Goal: Task Accomplishment & Management: Manage account settings

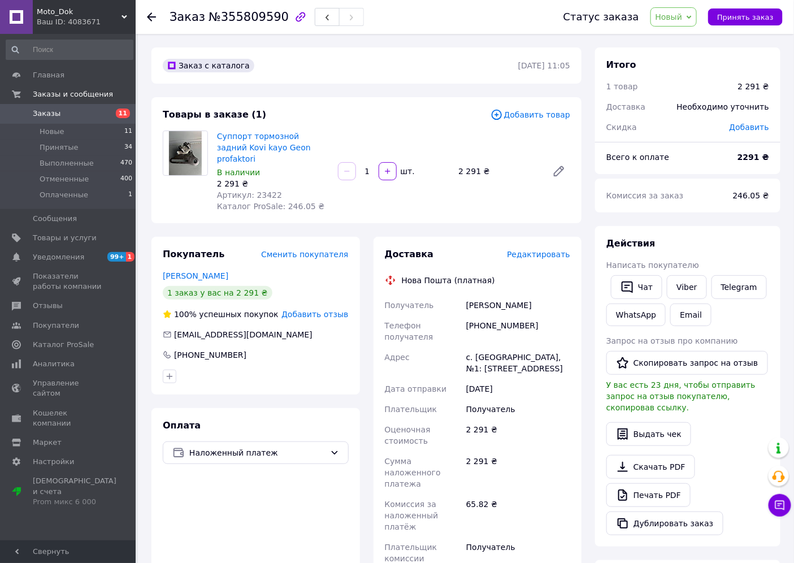
click at [503, 116] on icon at bounding box center [497, 115] width 12 height 12
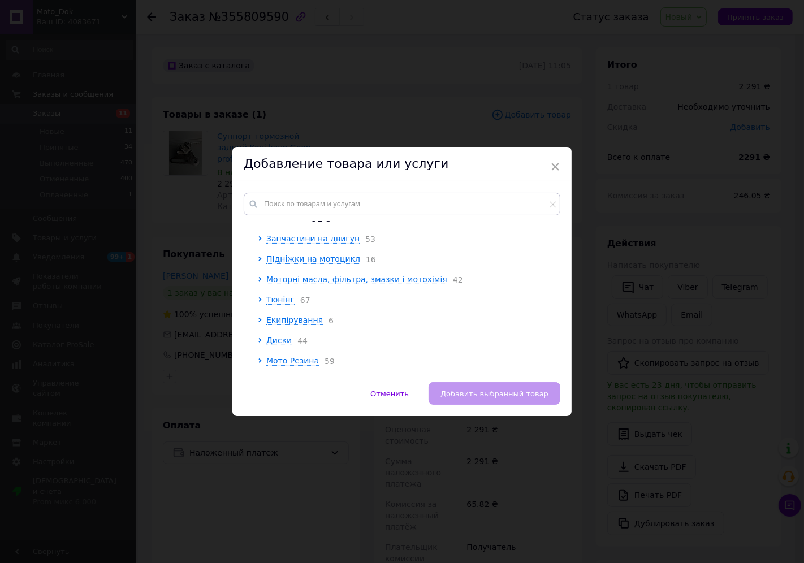
scroll to position [879, 0]
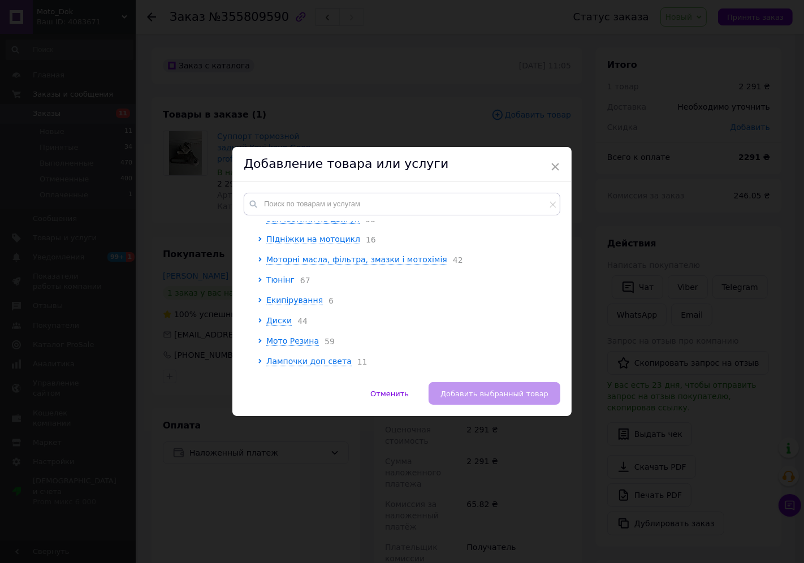
click at [268, 284] on span "Тюнінг" at bounding box center [280, 279] width 28 height 9
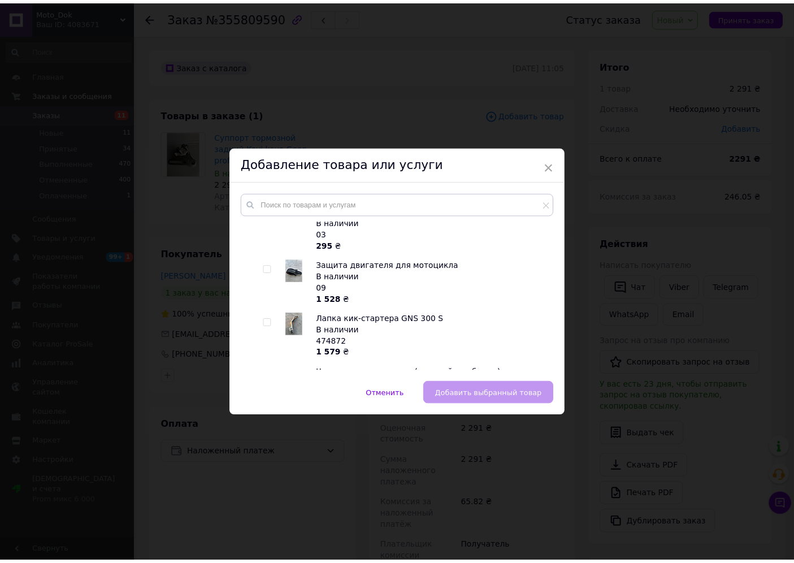
scroll to position [942, 0]
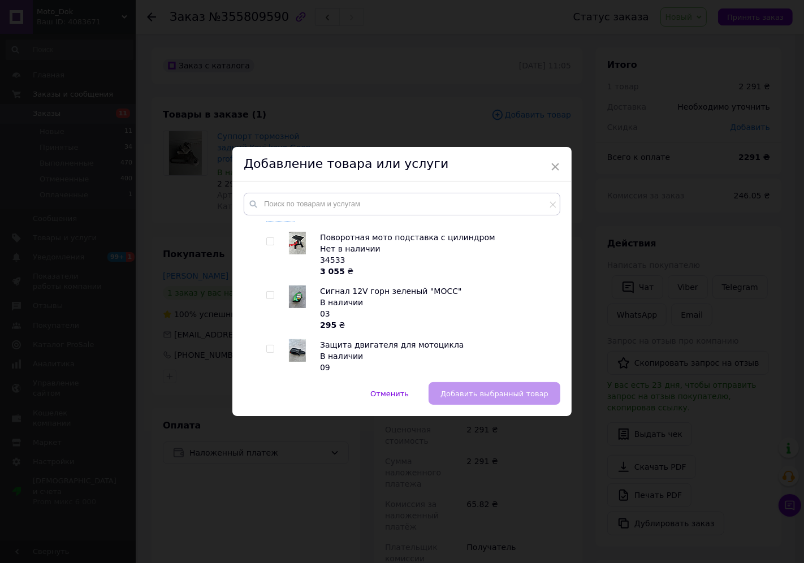
click at [268, 294] on input "checkbox" at bounding box center [269, 295] width 7 height 7
checkbox input "true"
click at [470, 383] on button "Добавить выбранный товар" at bounding box center [494, 393] width 132 height 23
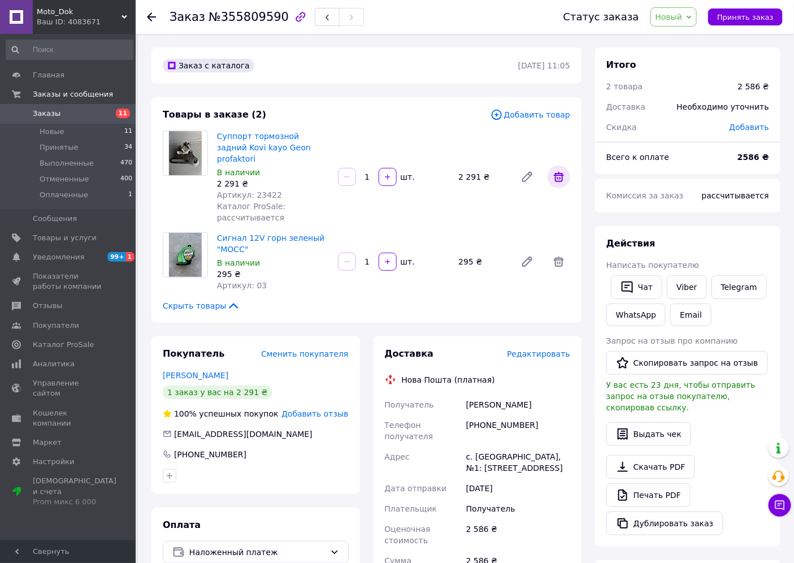
click at [558, 172] on icon at bounding box center [559, 177] width 14 height 14
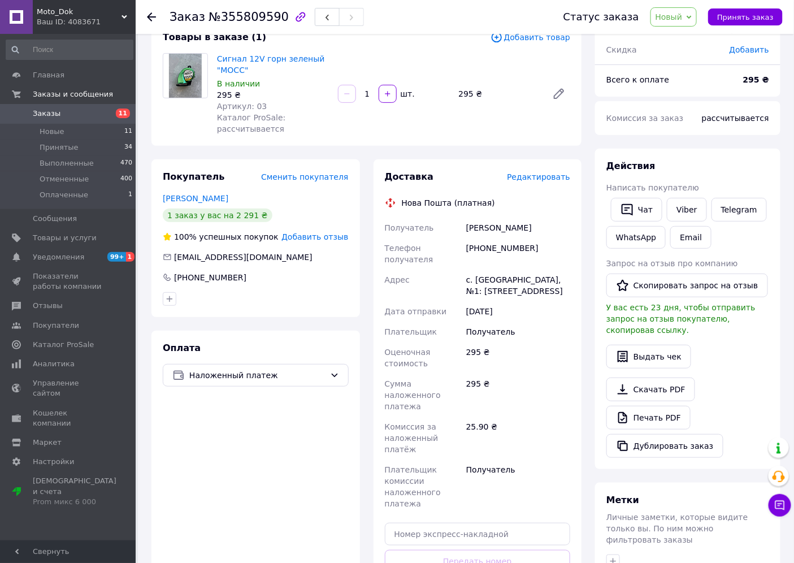
scroll to position [251, 0]
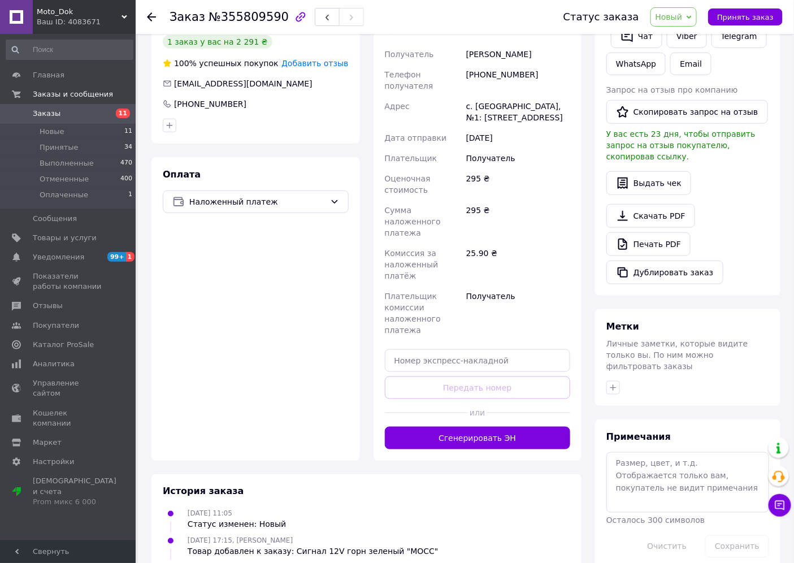
click at [675, 17] on span "Новый" at bounding box center [669, 16] width 27 height 9
click at [157, 13] on div at bounding box center [158, 17] width 23 height 34
click at [153, 15] on icon at bounding box center [151, 16] width 9 height 9
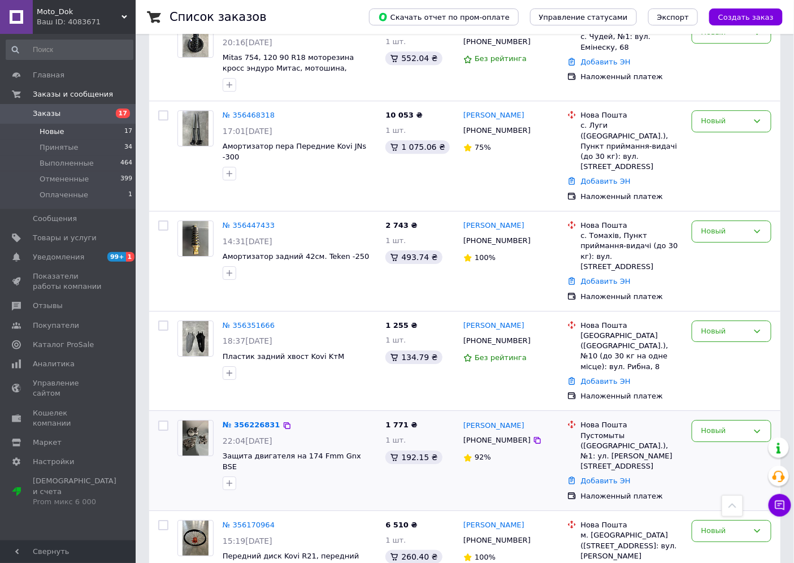
scroll to position [1132, 0]
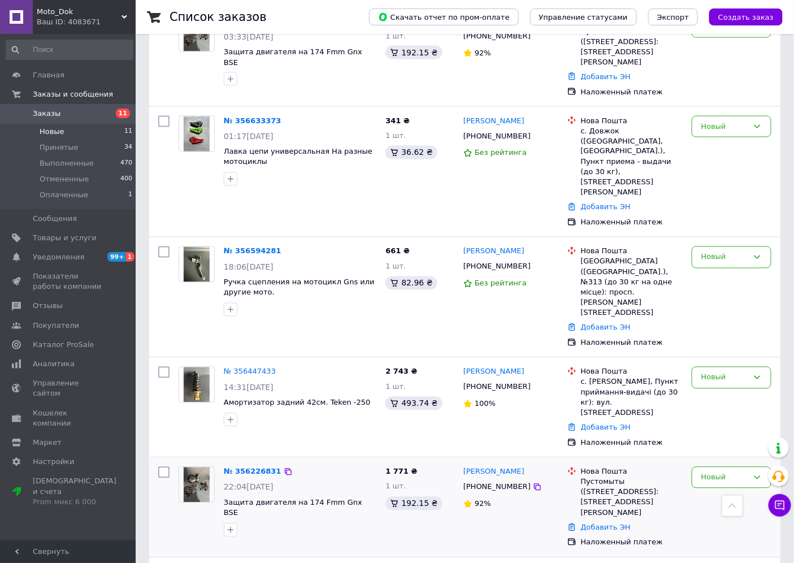
scroll to position [598, 0]
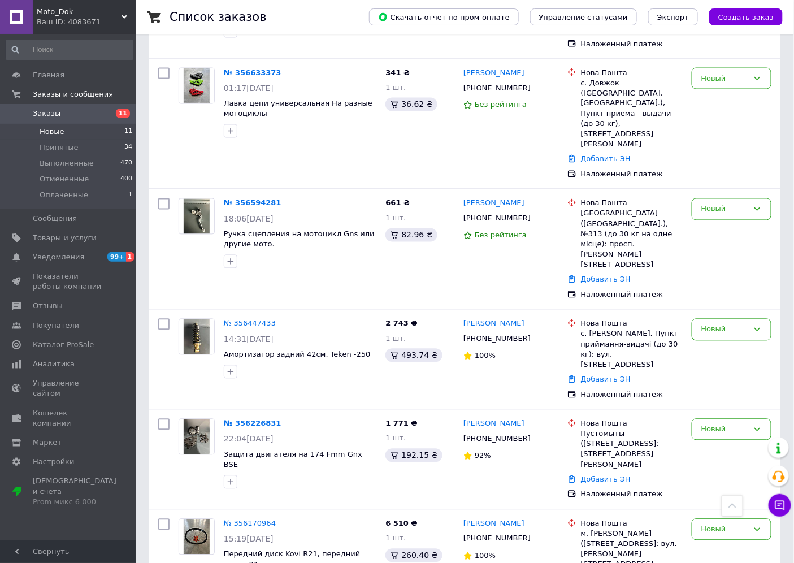
scroll to position [622, 0]
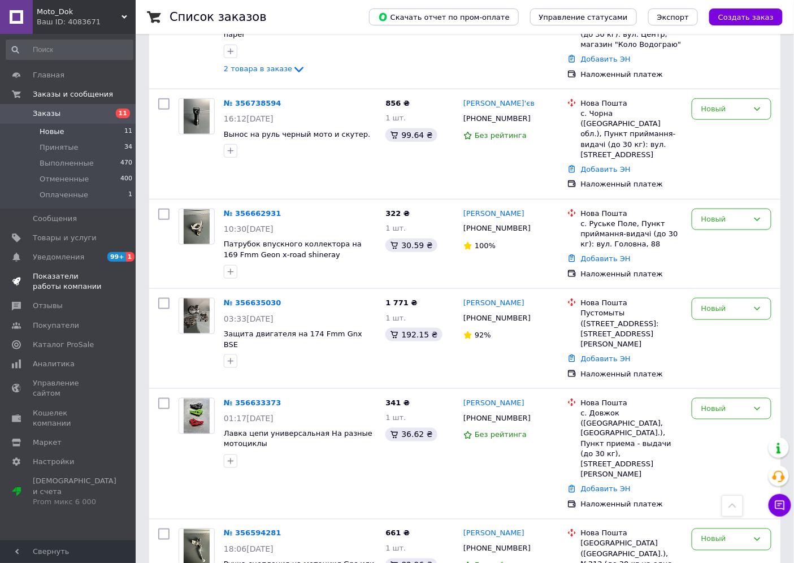
scroll to position [0, 0]
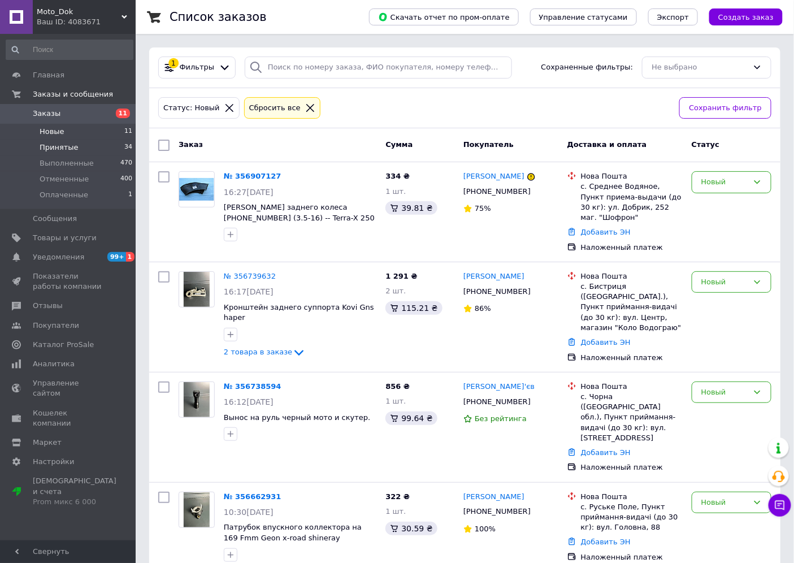
click at [63, 149] on span "Принятые" at bounding box center [59, 147] width 39 height 10
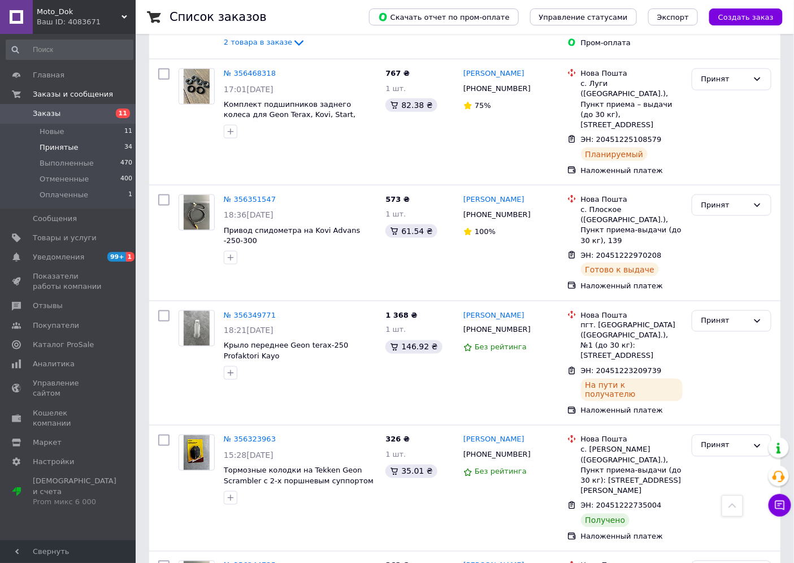
scroll to position [2009, 0]
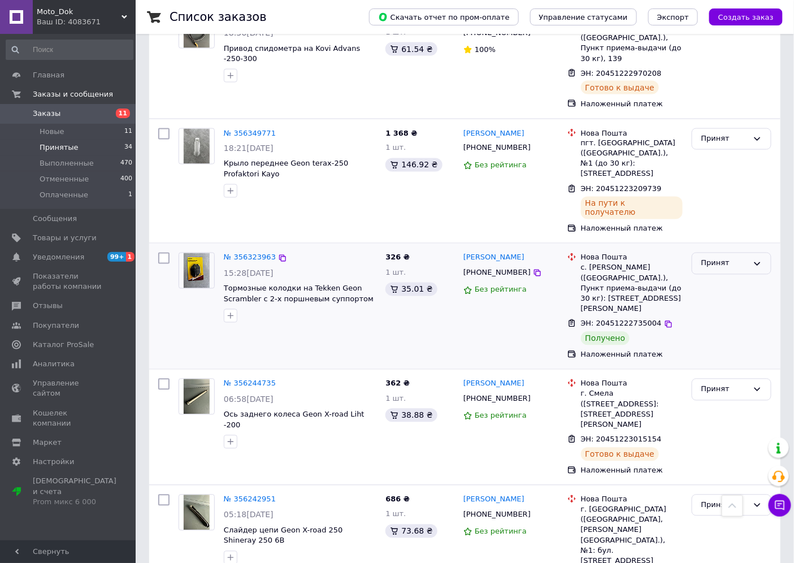
click at [742, 258] on div "Принят" at bounding box center [724, 264] width 47 height 12
click at [743, 277] on li "Выполнен" at bounding box center [731, 287] width 79 height 21
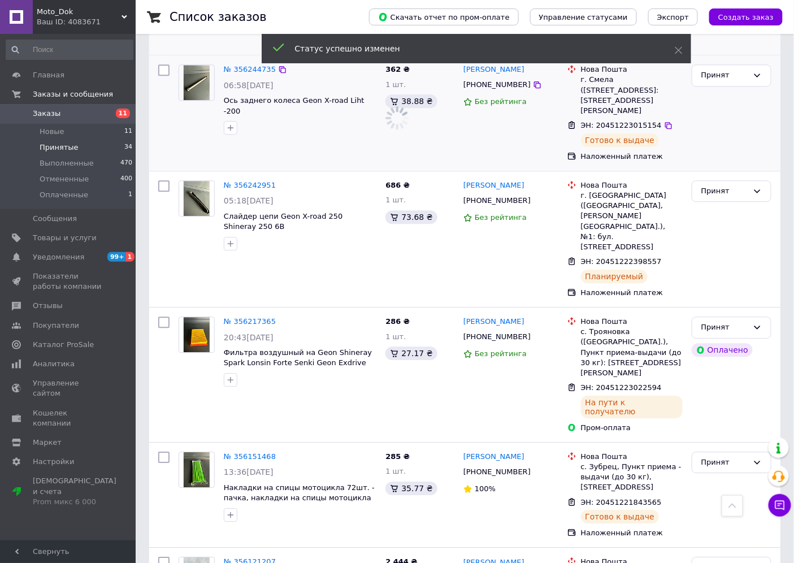
scroll to position [2574, 0]
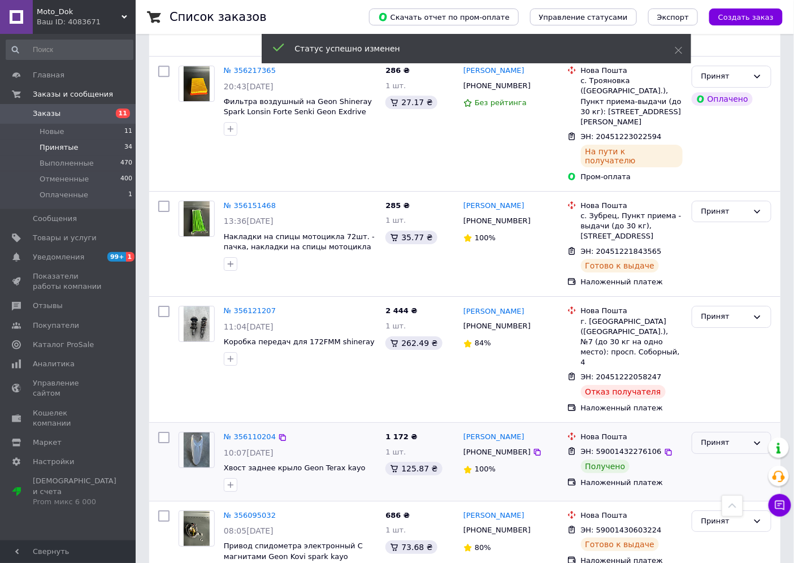
click at [722, 437] on div "Принят" at bounding box center [724, 443] width 47 height 12
click at [736, 456] on li "Выполнен" at bounding box center [731, 466] width 79 height 21
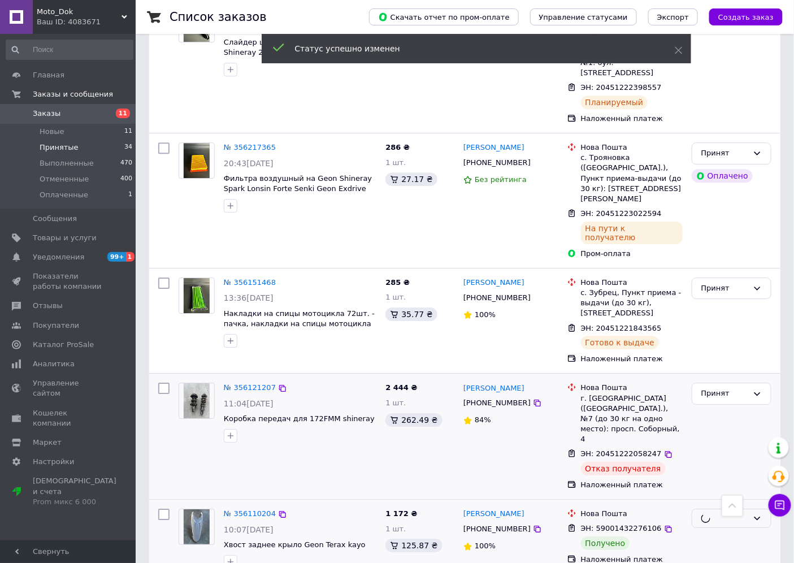
scroll to position [2386, 0]
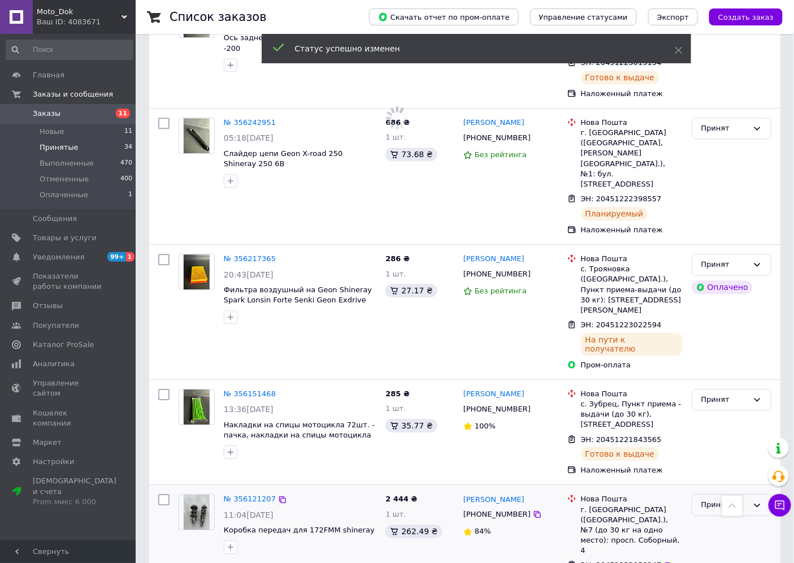
drag, startPoint x: 731, startPoint y: 215, endPoint x: 735, endPoint y: 222, distance: 8.3
click at [732, 499] on div "Принят" at bounding box center [724, 505] width 47 height 12
click at [729, 539] on li "Отменен" at bounding box center [731, 549] width 79 height 21
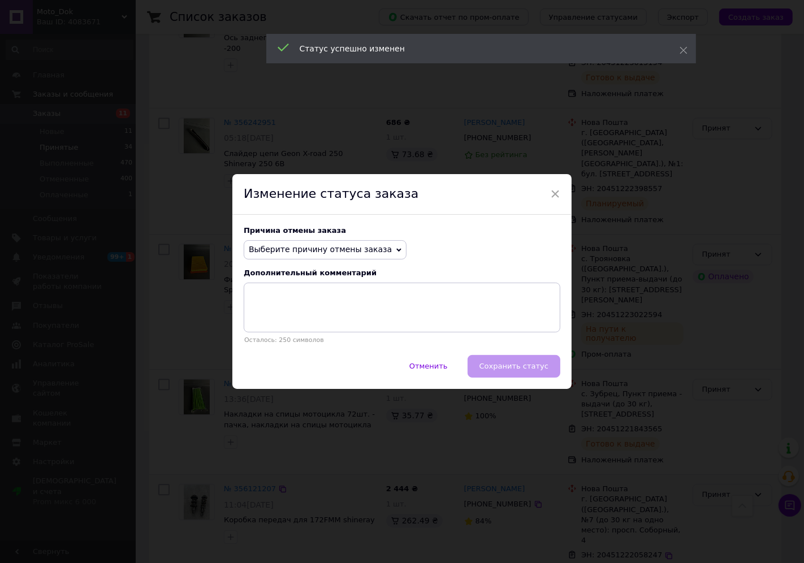
click at [331, 250] on span "Выберите причину отмены заказа" at bounding box center [320, 249] width 143 height 9
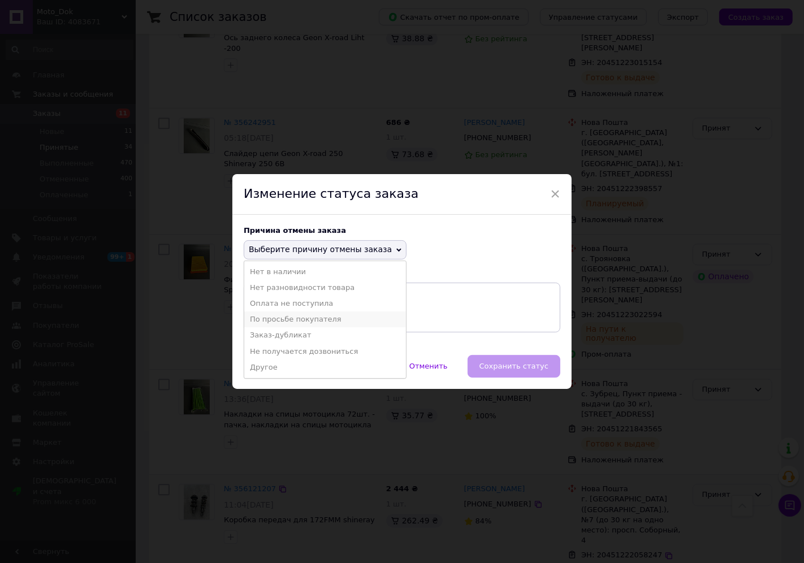
click at [297, 323] on li "По просьбе покупателя" at bounding box center [325, 319] width 162 height 16
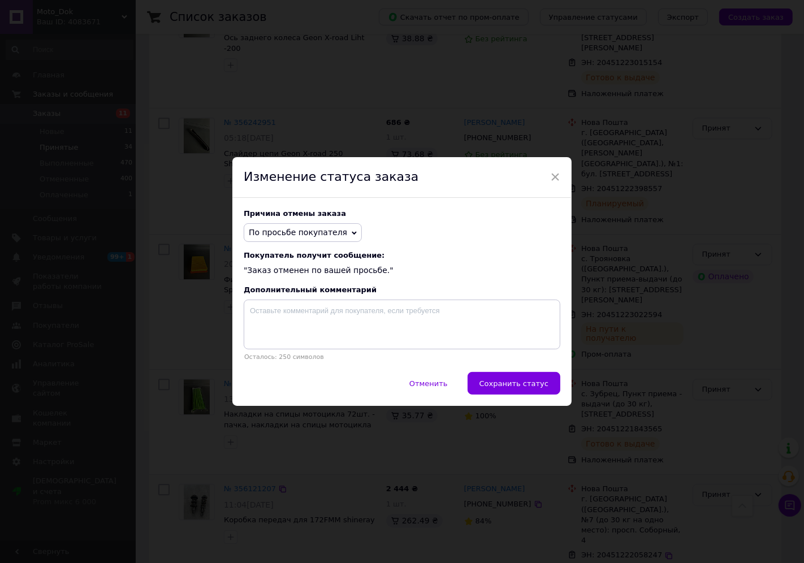
drag, startPoint x: 515, startPoint y: 392, endPoint x: 522, endPoint y: 387, distance: 8.5
click at [515, 392] on button "Сохранить статус" at bounding box center [513, 383] width 93 height 23
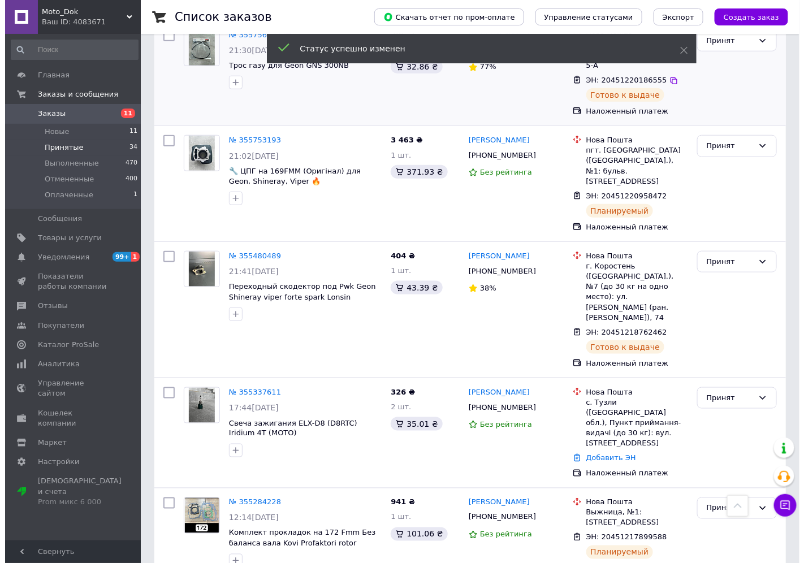
scroll to position [3144, 0]
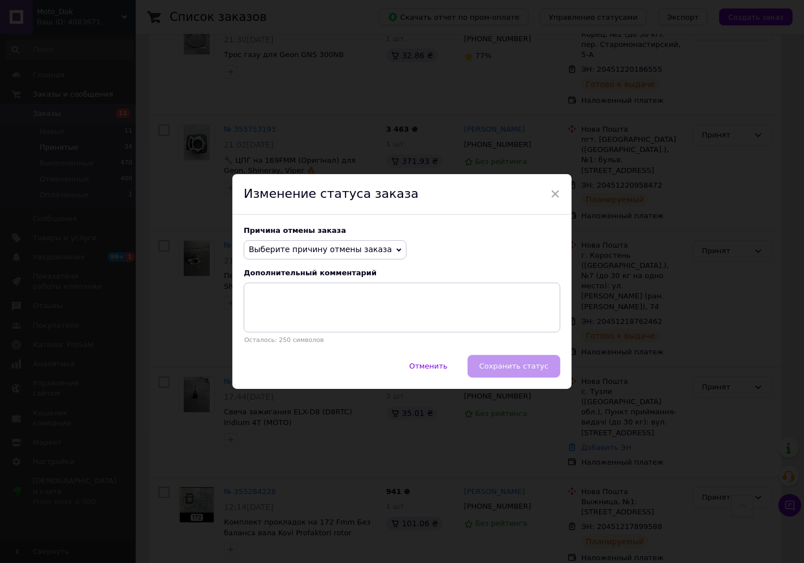
click at [349, 246] on span "Выберите причину отмены заказа" at bounding box center [320, 249] width 143 height 9
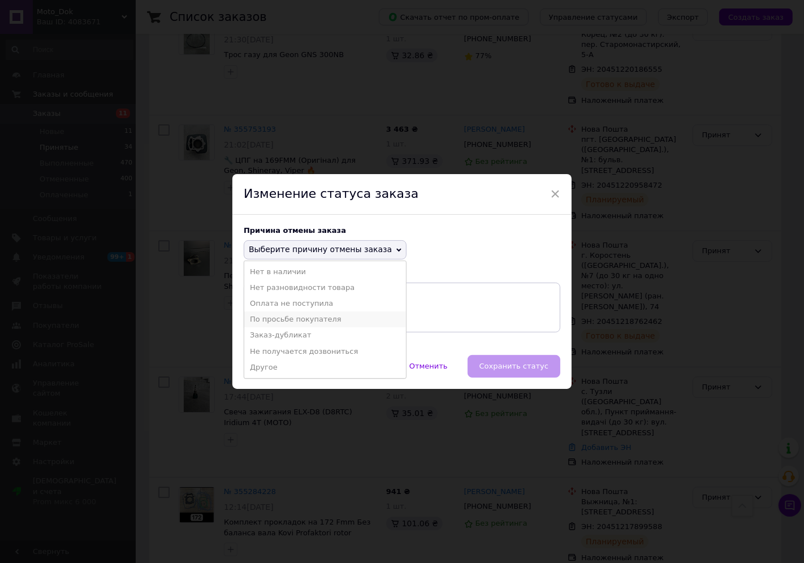
click at [317, 319] on li "По просьбе покупателя" at bounding box center [325, 319] width 162 height 16
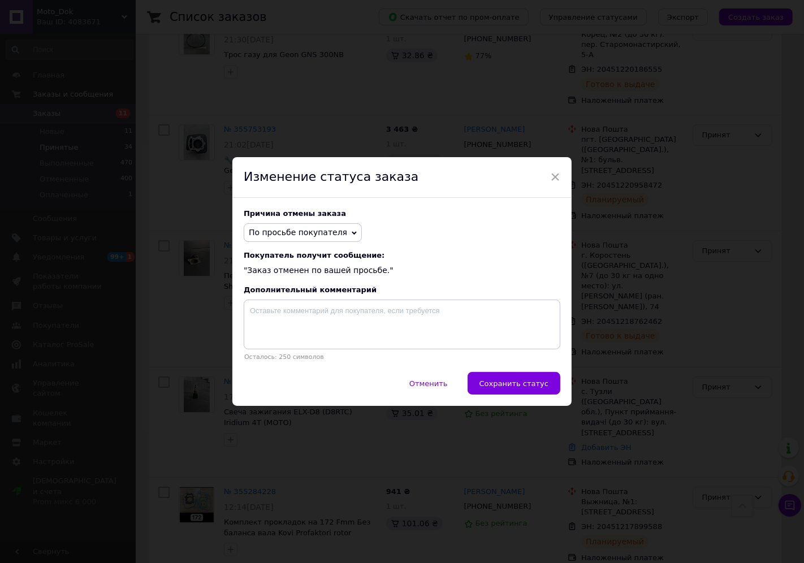
click at [514, 387] on span "Сохранить статус" at bounding box center [513, 383] width 69 height 8
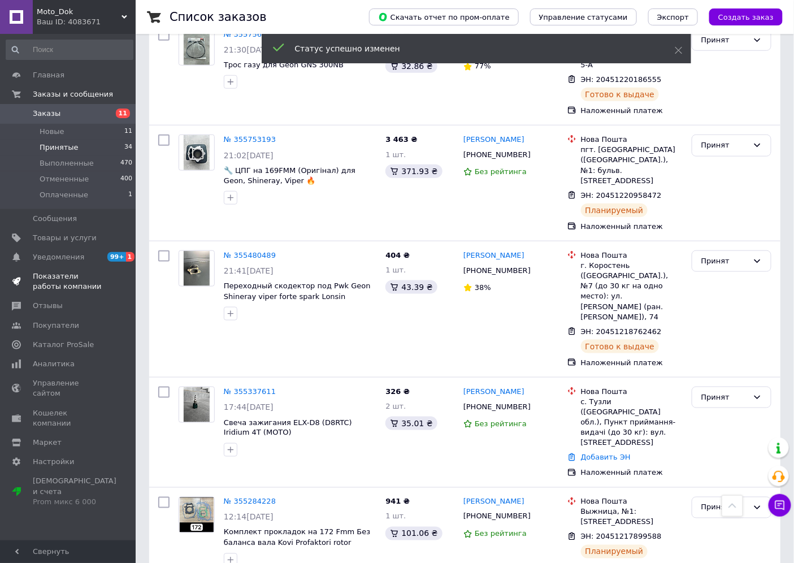
click at [21, 274] on span at bounding box center [16, 281] width 33 height 20
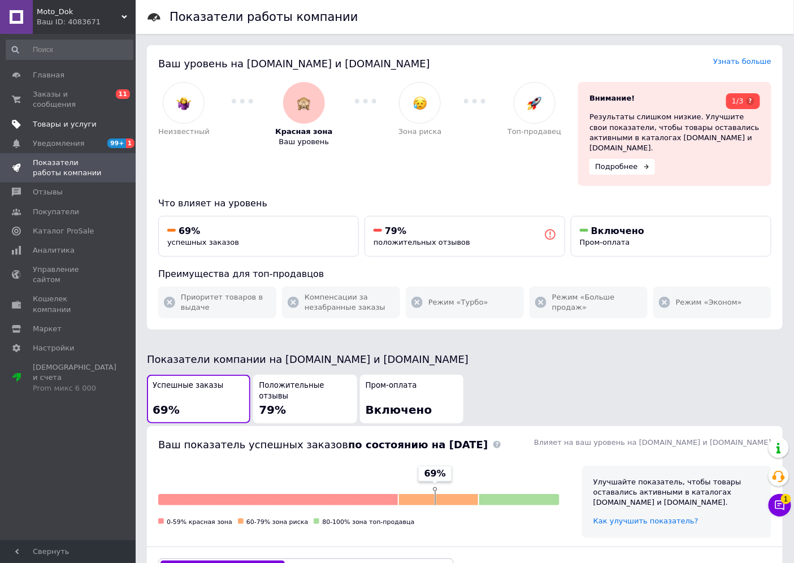
click at [64, 119] on span "Товары и услуги" at bounding box center [65, 124] width 64 height 10
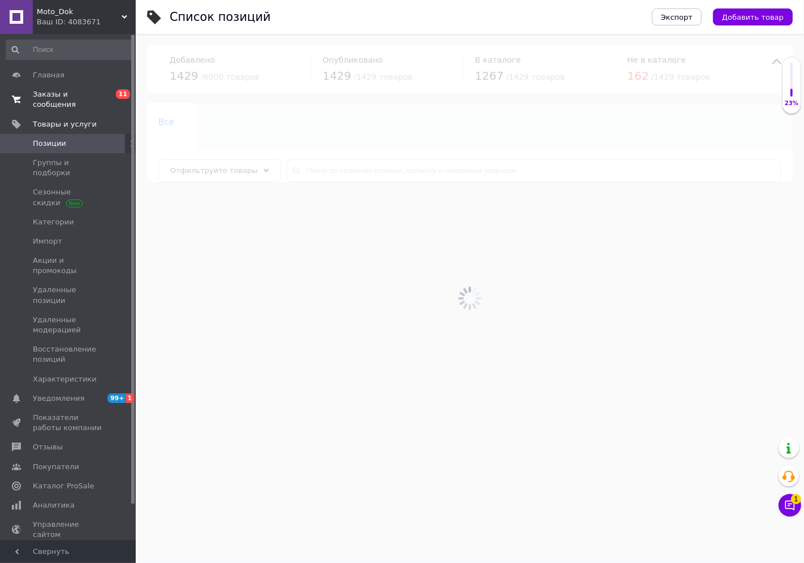
click at [76, 89] on span "Заказы и сообщения" at bounding box center [69, 99] width 72 height 20
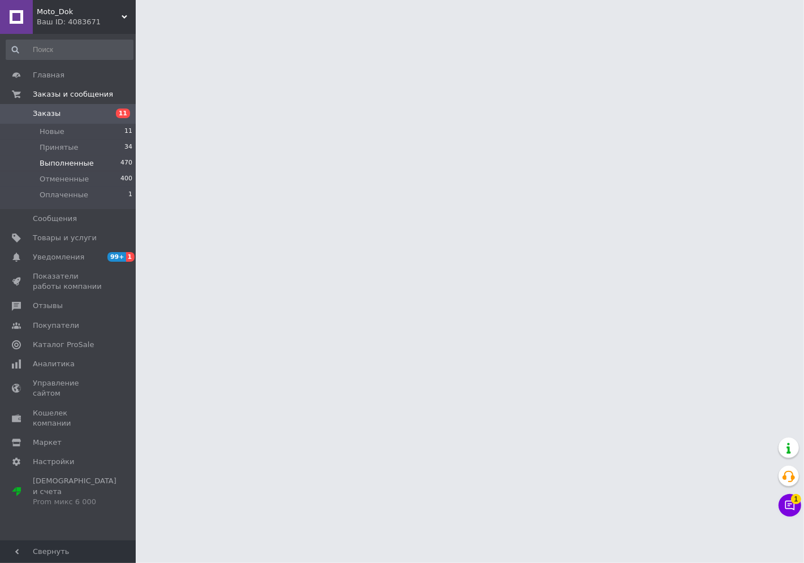
click at [76, 166] on span "Выполненные" at bounding box center [67, 163] width 54 height 10
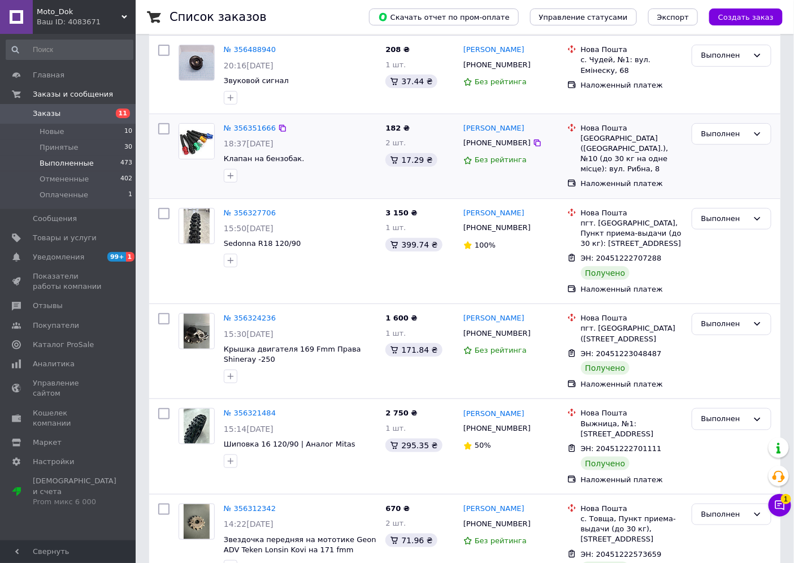
scroll to position [125, 0]
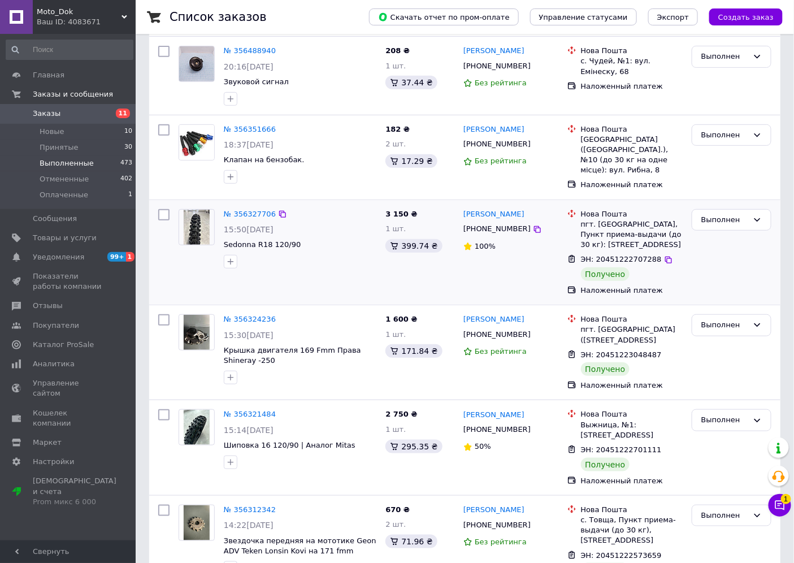
click at [176, 225] on div at bounding box center [196, 239] width 45 height 68
click at [181, 225] on picture at bounding box center [197, 227] width 36 height 36
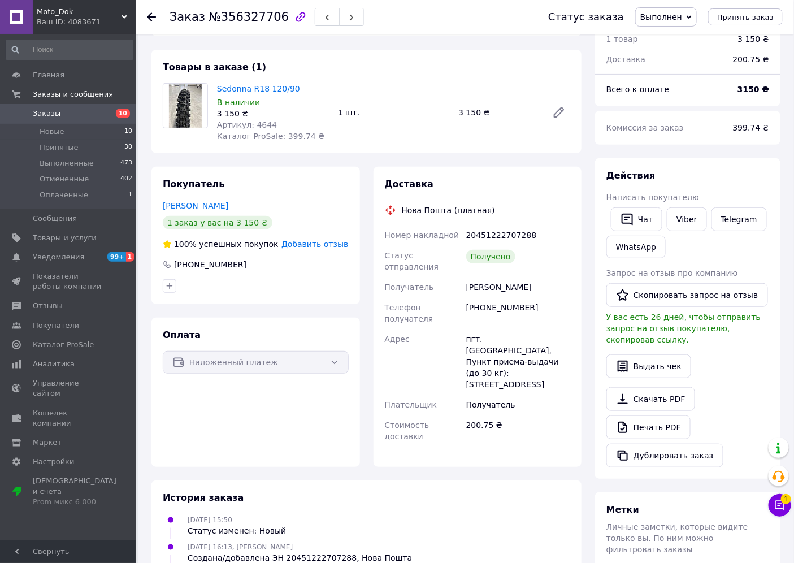
scroll to position [125, 0]
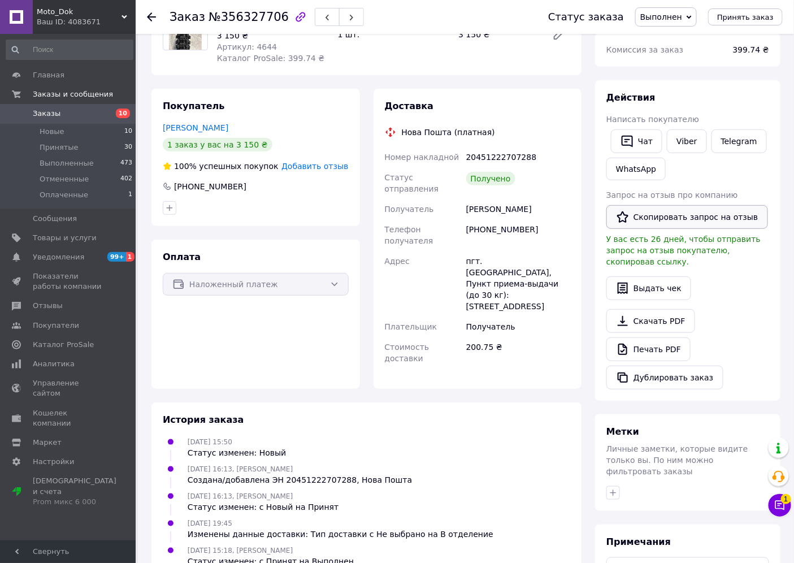
click at [685, 214] on button "Скопировать запрос на отзыв" at bounding box center [687, 217] width 162 height 24
click at [150, 12] on icon at bounding box center [151, 16] width 9 height 9
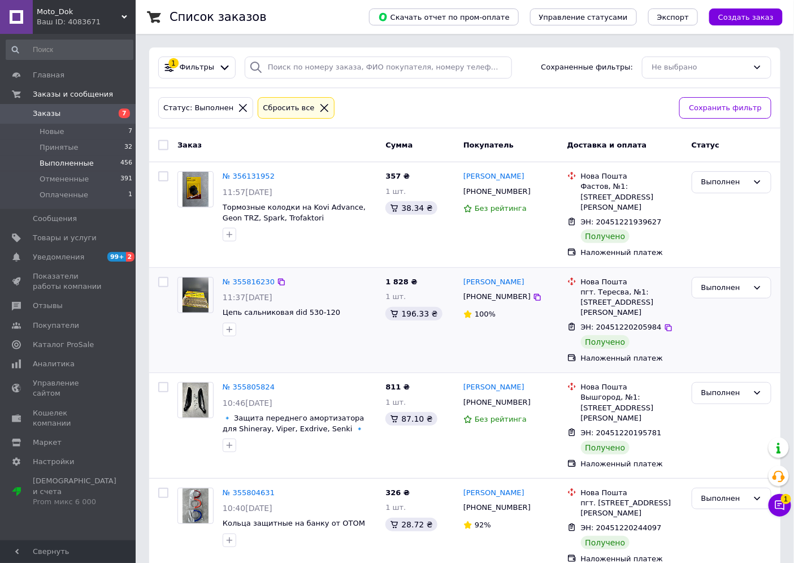
scroll to position [63, 0]
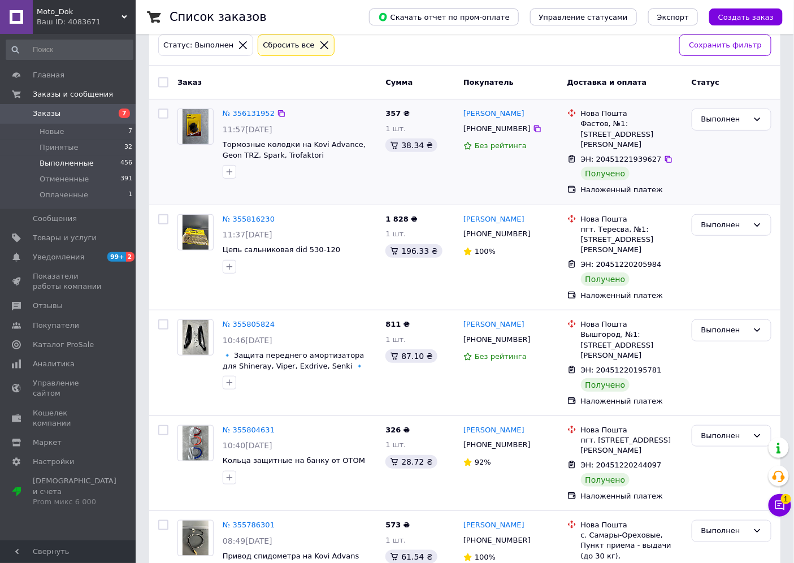
click at [200, 123] on img at bounding box center [196, 126] width 27 height 35
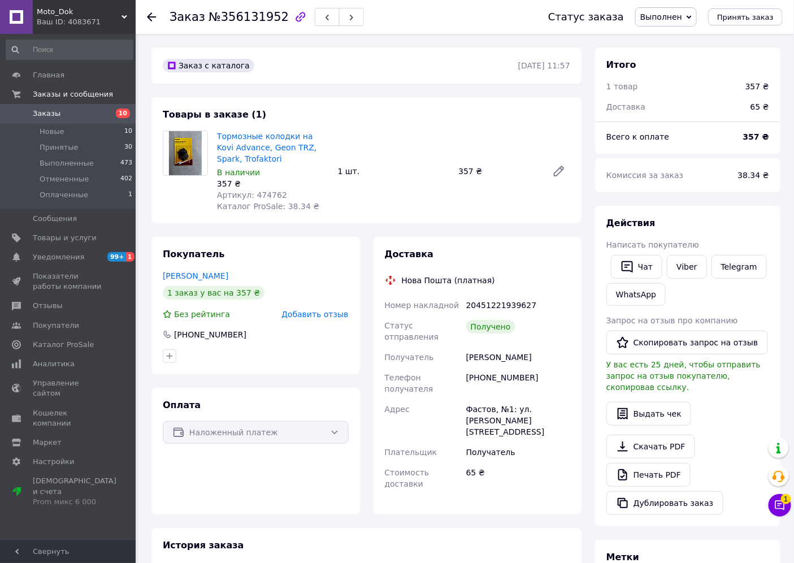
click at [150, 14] on icon at bounding box center [151, 16] width 9 height 9
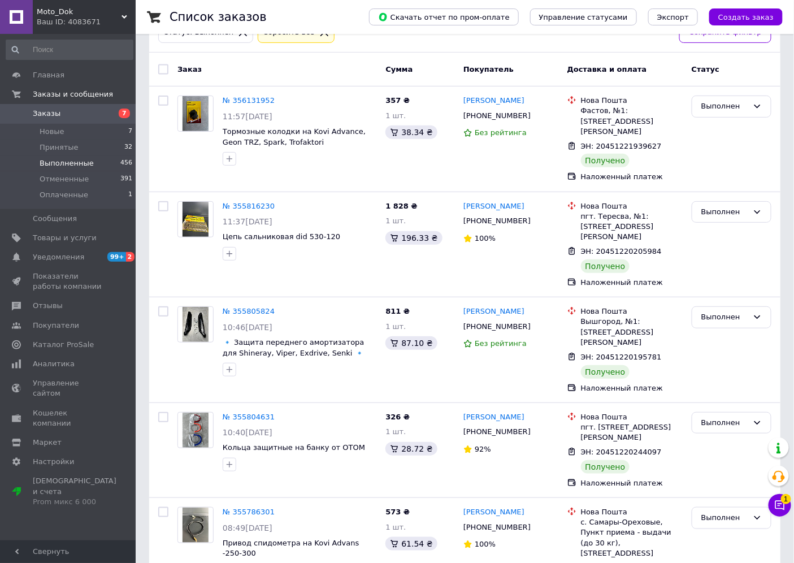
scroll to position [63, 0]
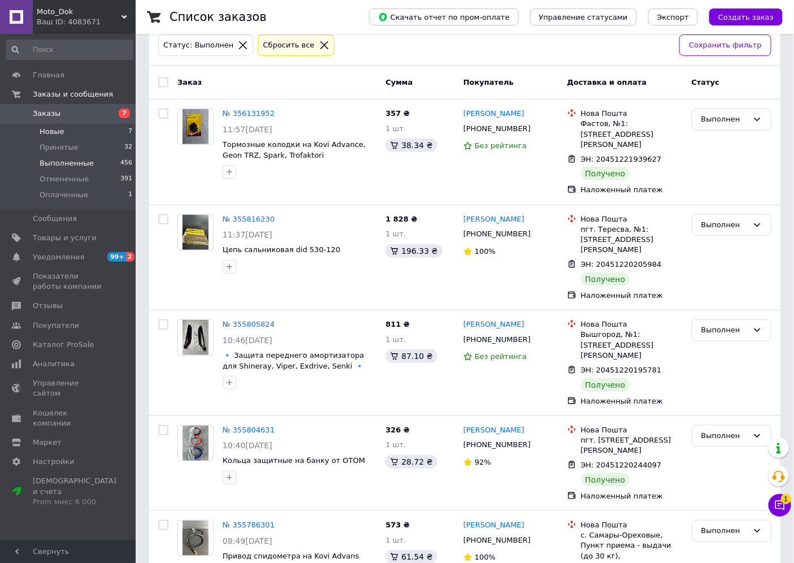
click at [76, 135] on li "Новые 7" at bounding box center [69, 132] width 139 height 16
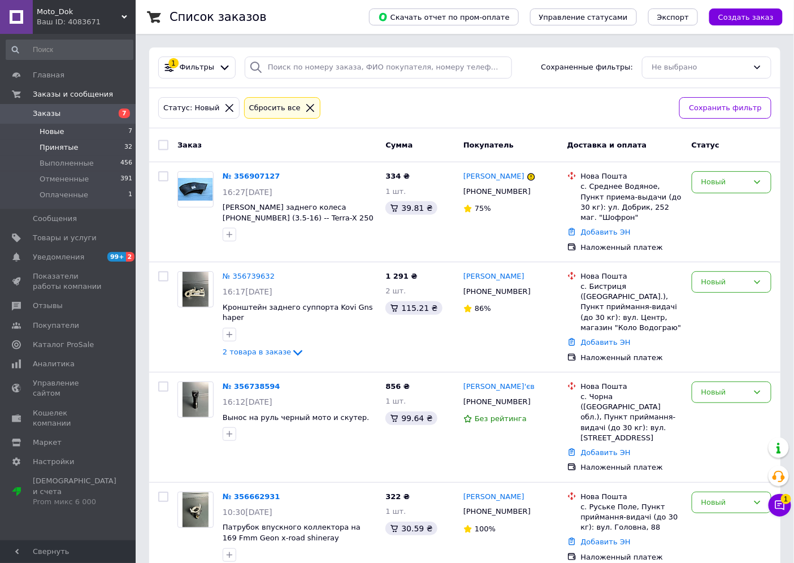
click at [69, 147] on span "Принятые" at bounding box center [59, 147] width 39 height 10
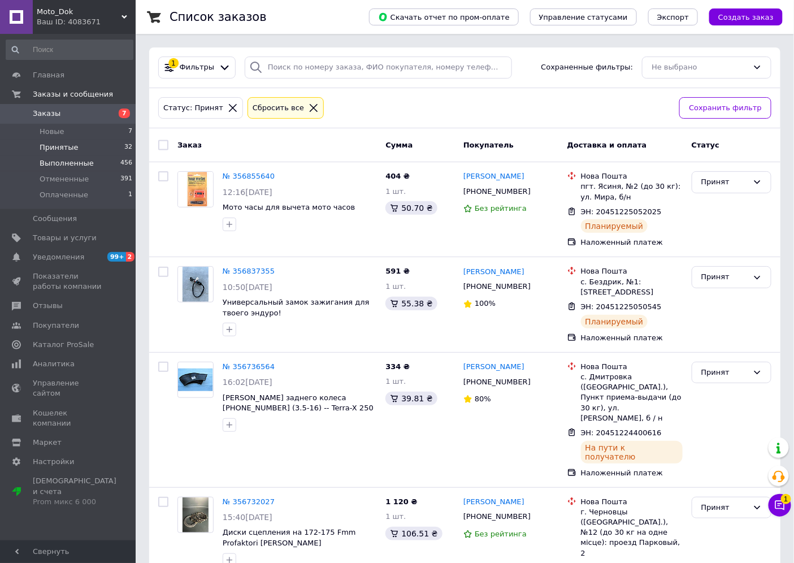
click at [86, 161] on span "Выполненные" at bounding box center [67, 163] width 54 height 10
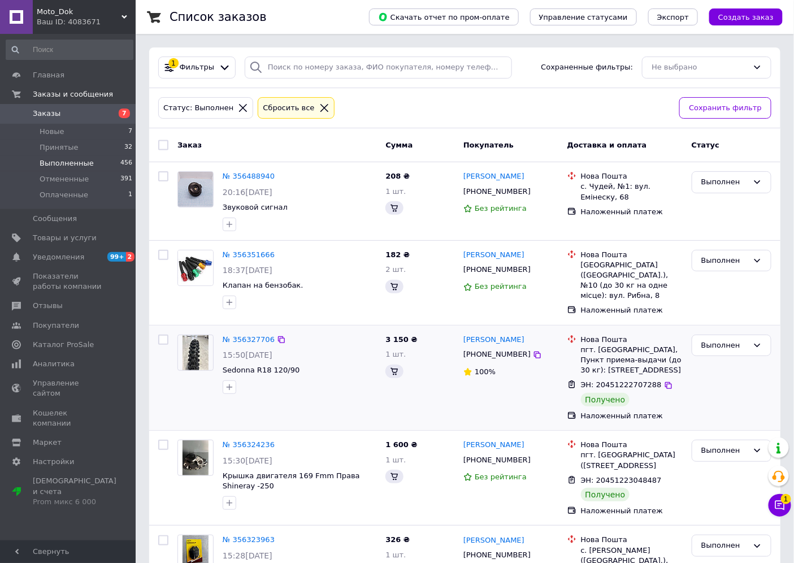
click at [200, 346] on img at bounding box center [196, 352] width 27 height 35
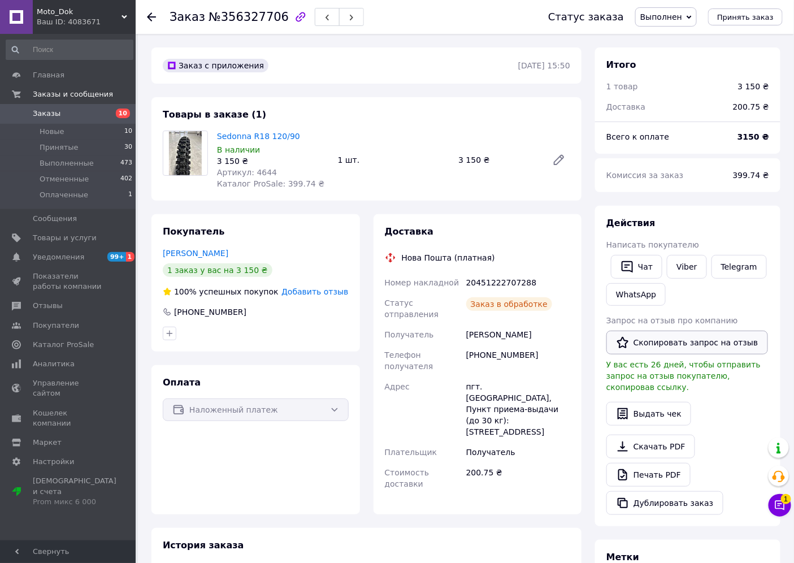
click at [658, 340] on button "Скопировать запрос на отзыв" at bounding box center [687, 343] width 162 height 24
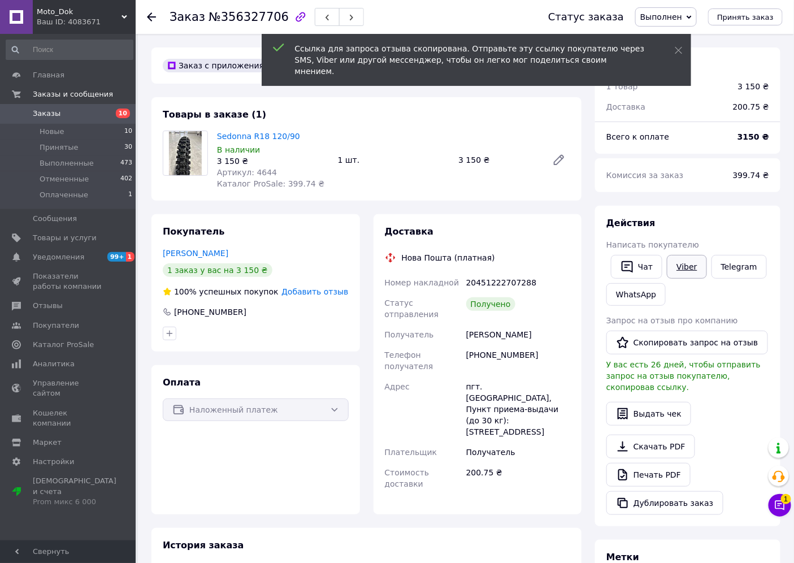
click at [691, 270] on link "Viber" at bounding box center [687, 267] width 40 height 24
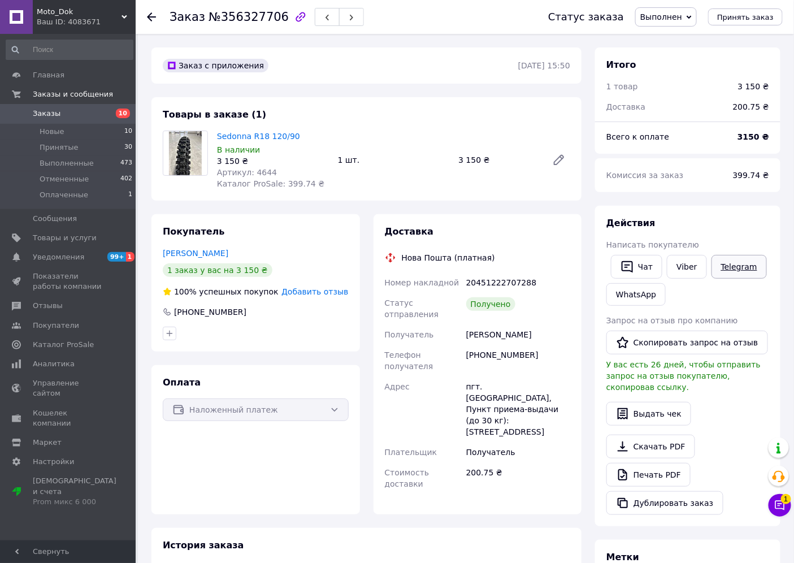
click at [735, 263] on link "Telegram" at bounding box center [739, 267] width 55 height 24
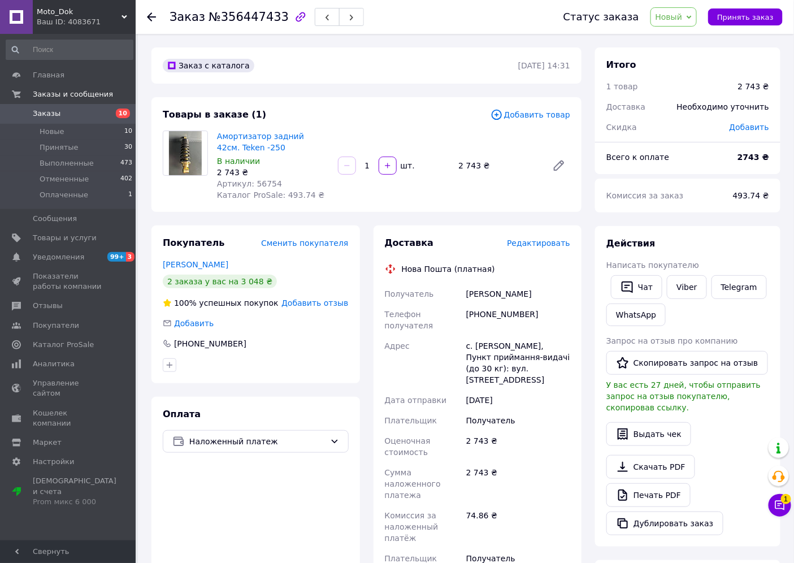
click at [501, 112] on icon at bounding box center [496, 115] width 10 height 10
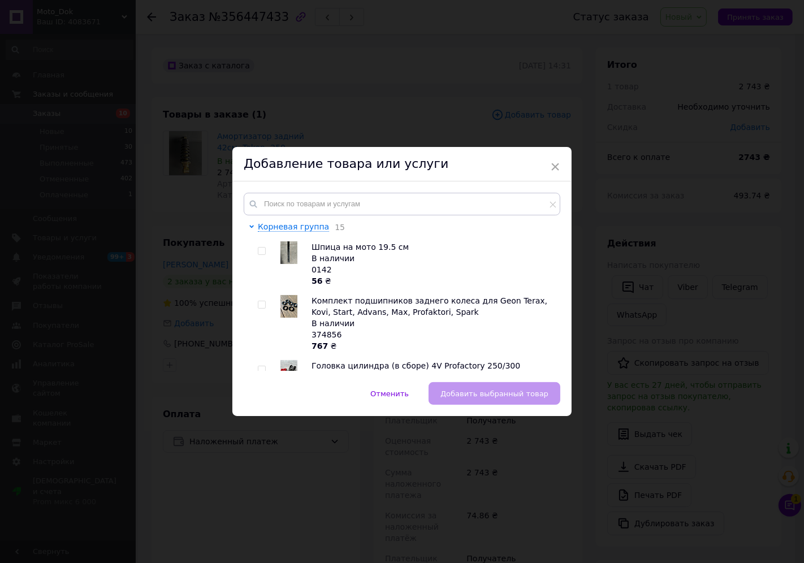
click at [262, 255] on input "checkbox" at bounding box center [261, 251] width 7 height 7
checkbox input "true"
click at [492, 395] on span "Добавить выбранный товар" at bounding box center [494, 393] width 108 height 8
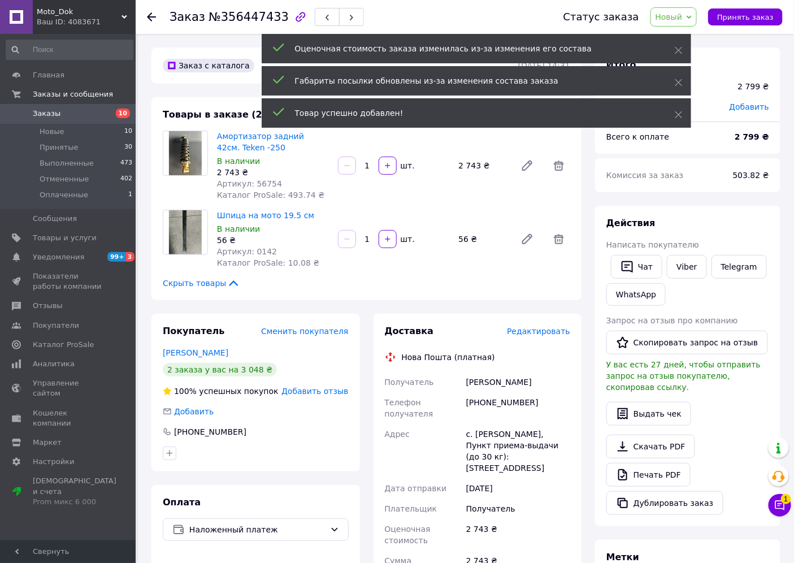
click at [153, 16] on icon at bounding box center [151, 16] width 9 height 9
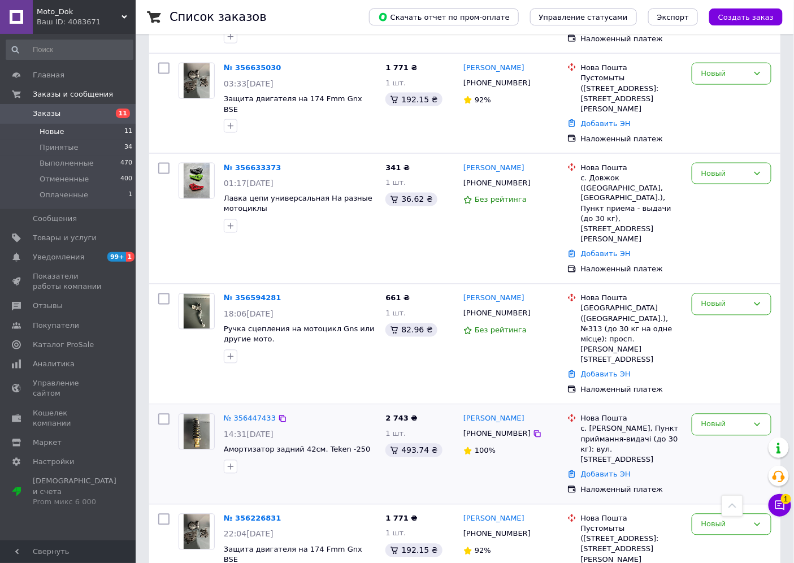
scroll to position [598, 0]
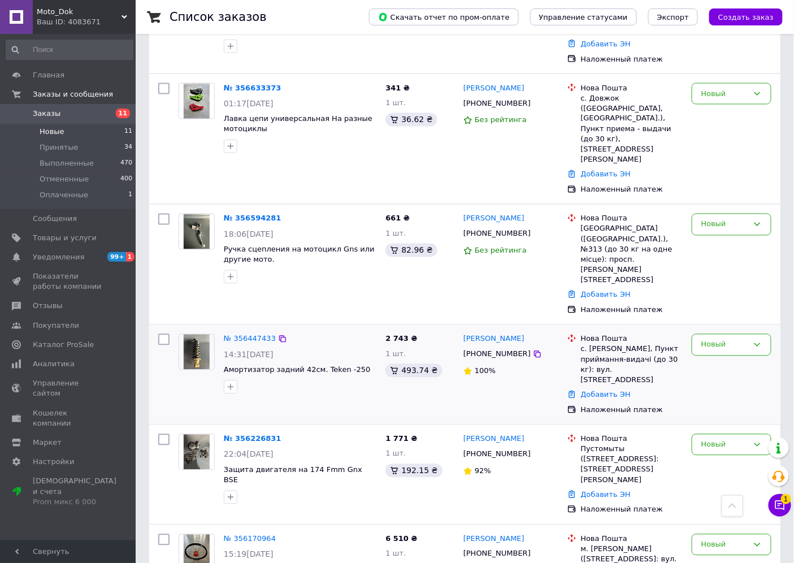
click at [207, 335] on img at bounding box center [197, 352] width 27 height 35
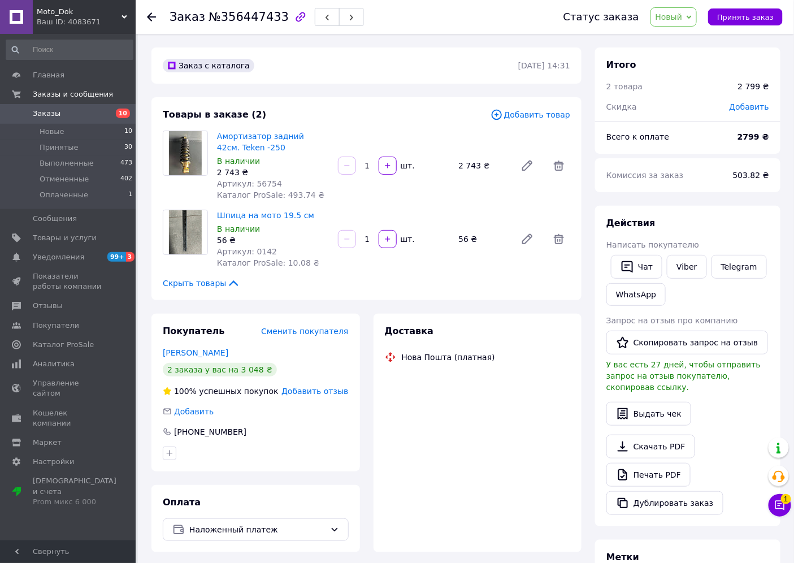
click at [148, 19] on icon at bounding box center [151, 16] width 9 height 9
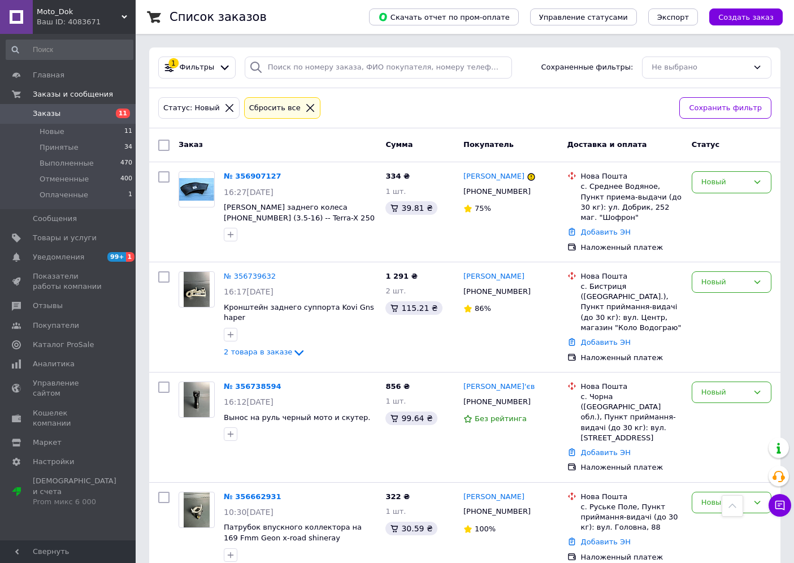
scroll to position [598, 0]
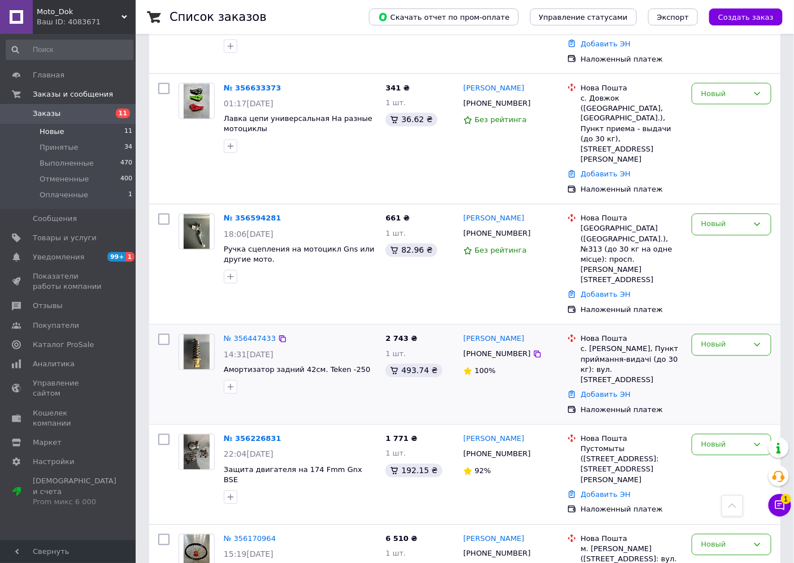
click at [204, 335] on img at bounding box center [197, 352] width 27 height 35
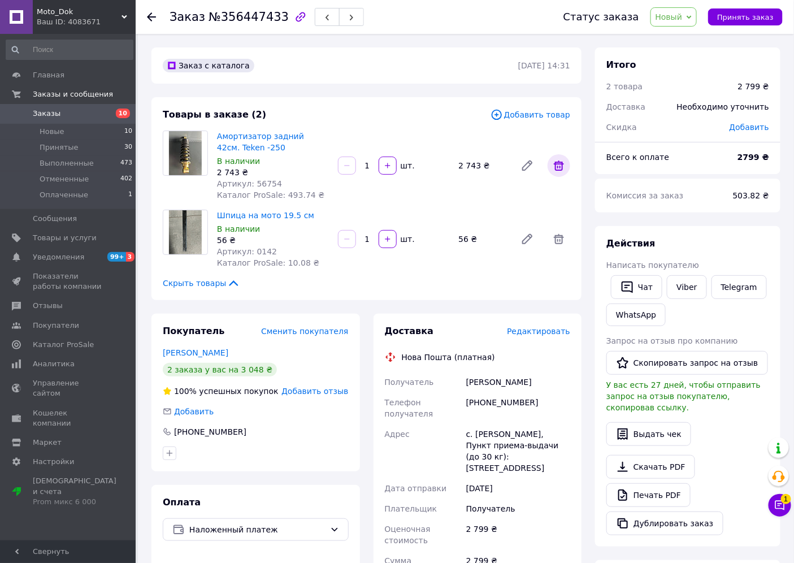
click at [558, 172] on icon at bounding box center [559, 166] width 14 height 14
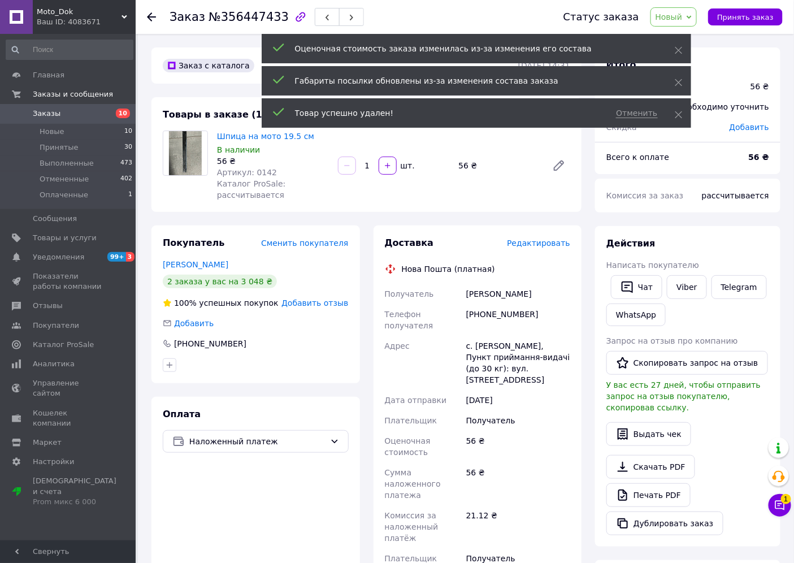
click at [674, 54] on div "Оценочная стоимость заказа изменилась из-за изменения его состава" at bounding box center [477, 48] width 430 height 29
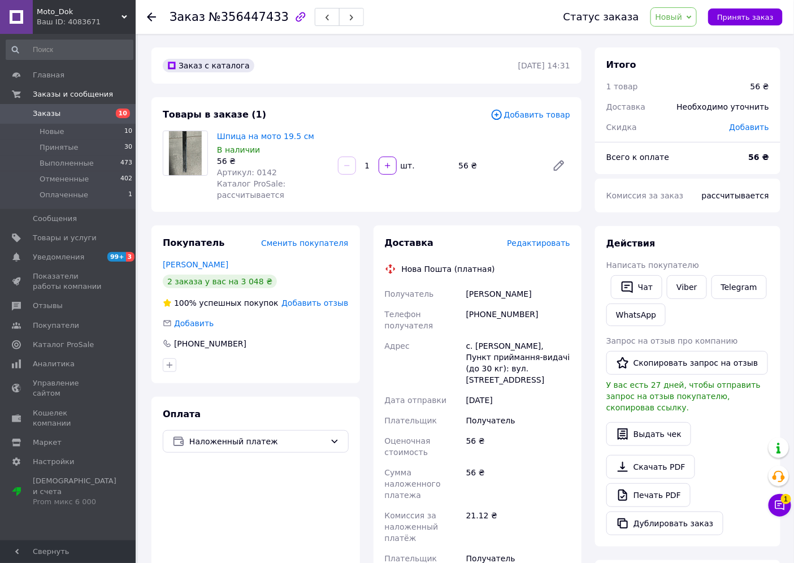
click at [157, 15] on div at bounding box center [158, 17] width 23 height 34
click at [150, 18] on icon at bounding box center [151, 16] width 9 height 9
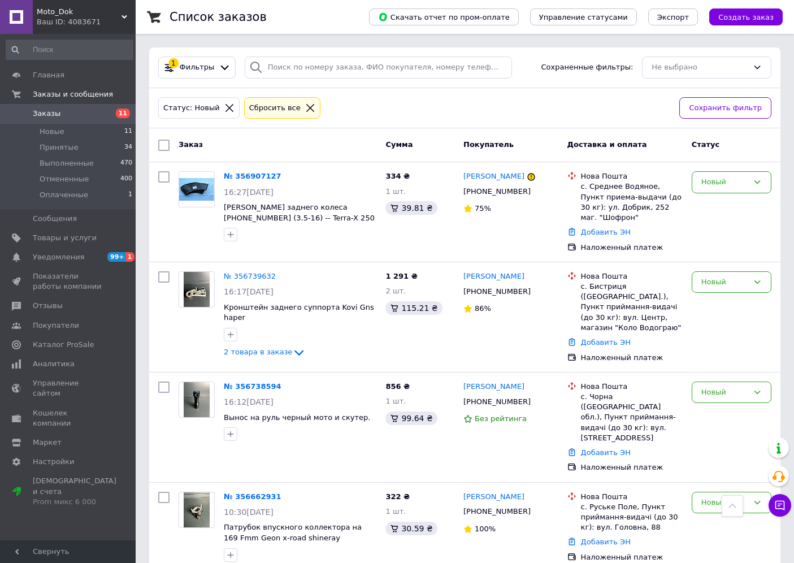
scroll to position [598, 0]
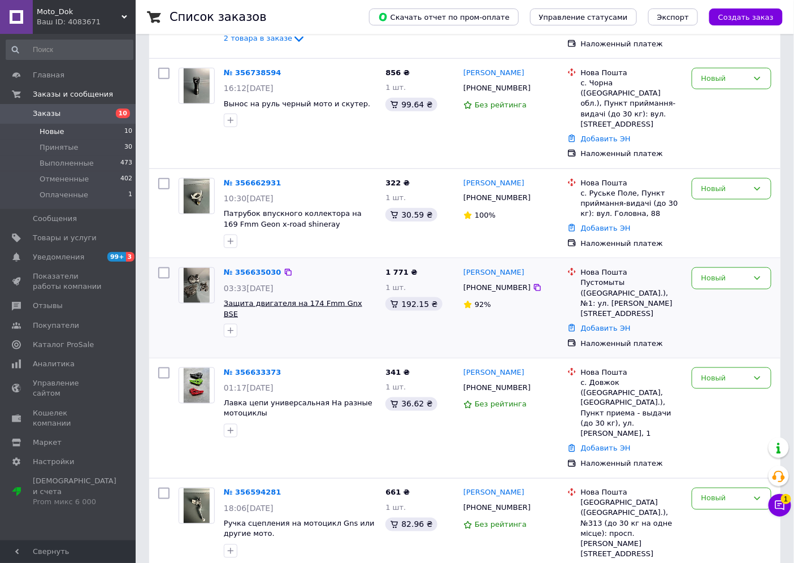
scroll to position [518, 0]
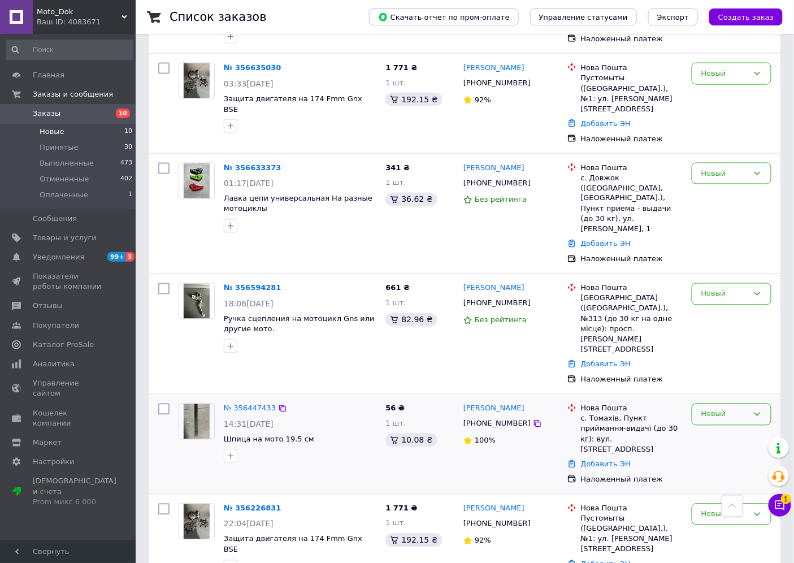
click at [735, 409] on div "Новый" at bounding box center [724, 415] width 47 height 12
click at [730, 448] on li "Выполнен" at bounding box center [731, 458] width 79 height 21
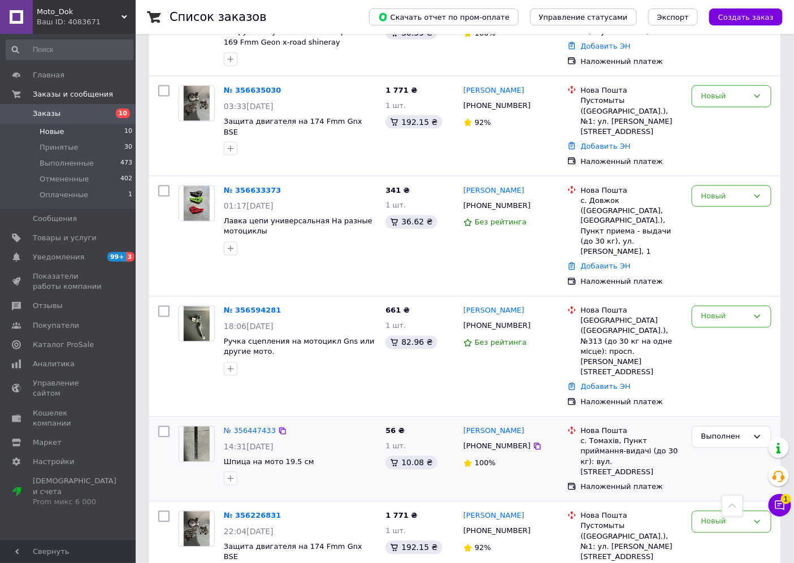
scroll to position [507, 0]
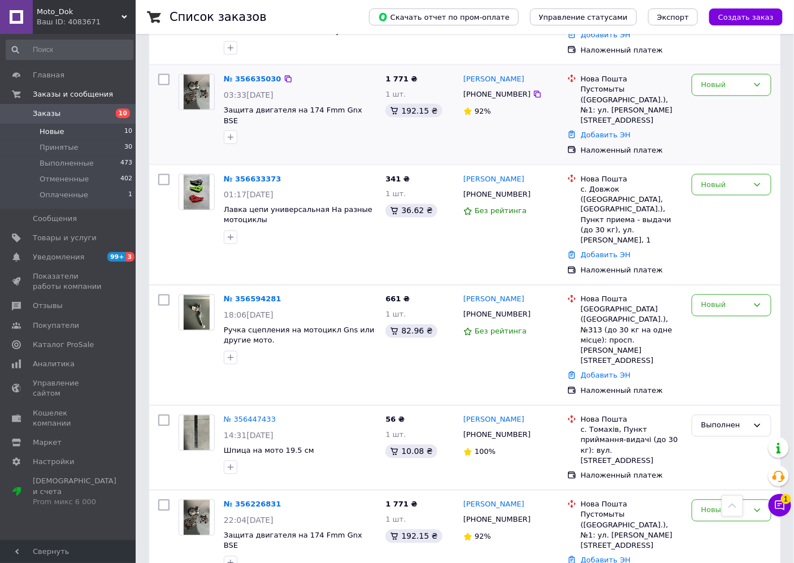
click at [204, 75] on img at bounding box center [197, 92] width 27 height 35
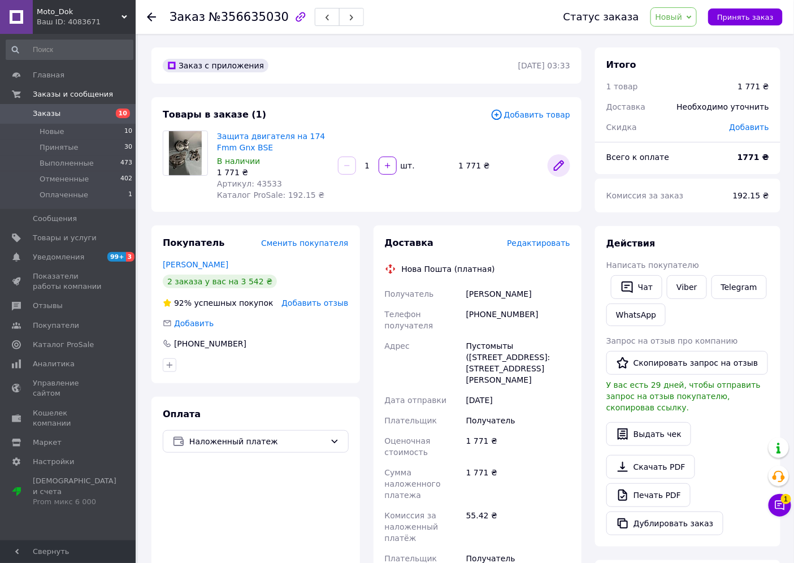
click at [567, 167] on link at bounding box center [559, 165] width 23 height 23
